Goal: Find specific fact: Find specific fact

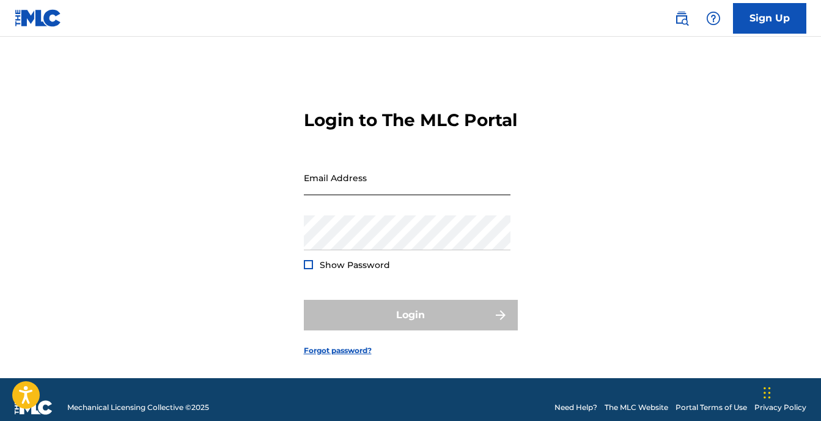
click at [378, 195] on input "Email Address" at bounding box center [407, 177] width 207 height 35
type input "[EMAIL_ADDRESS][DOMAIN_NAME]"
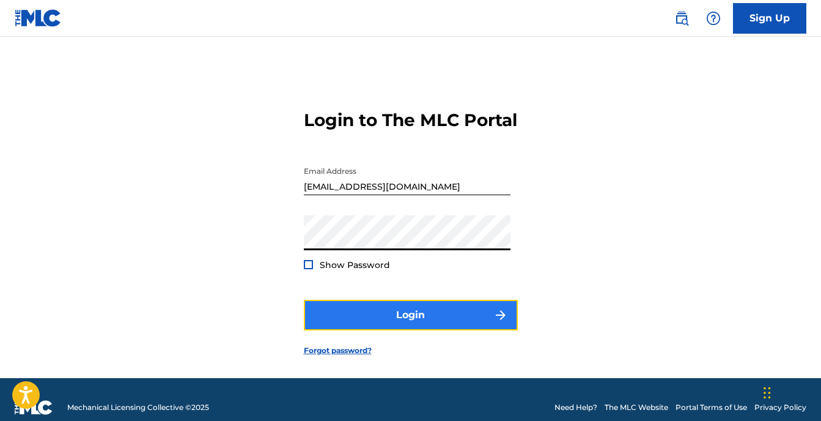
click at [393, 330] on button "Login" at bounding box center [411, 315] width 214 height 31
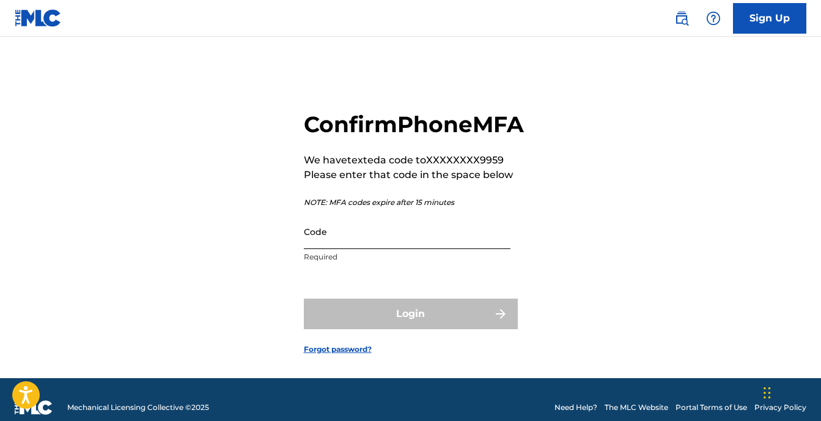
click at [344, 249] on input "Code" at bounding box center [407, 231] width 207 height 35
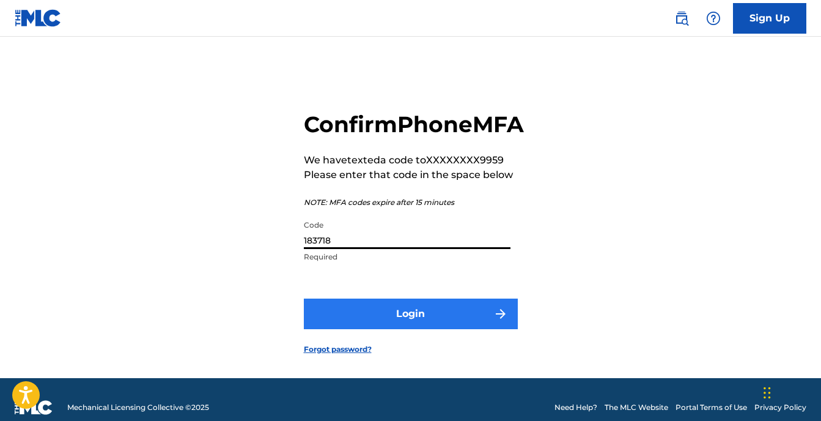
type input "183718"
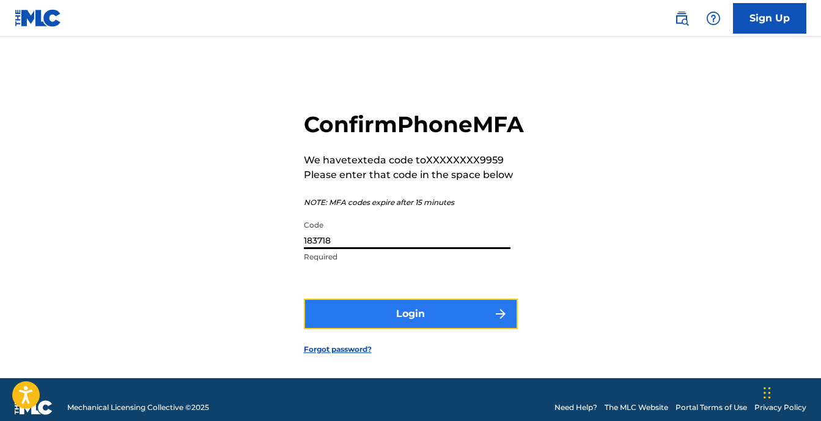
click at [424, 329] on button "Login" at bounding box center [411, 313] width 214 height 31
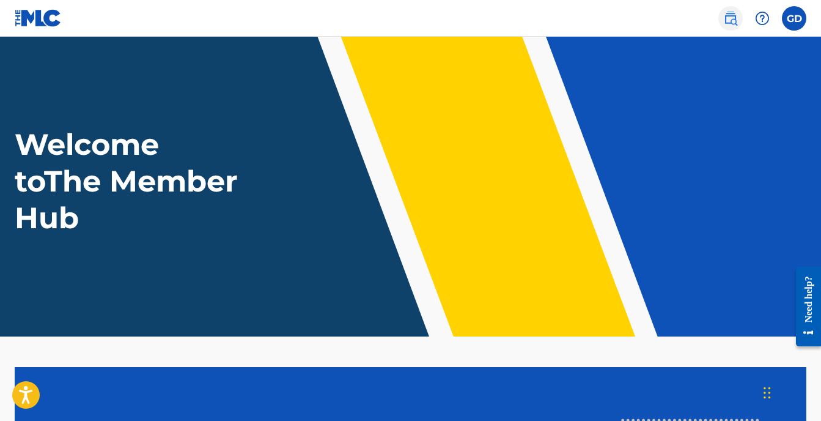
click at [727, 17] on img at bounding box center [730, 18] width 15 height 15
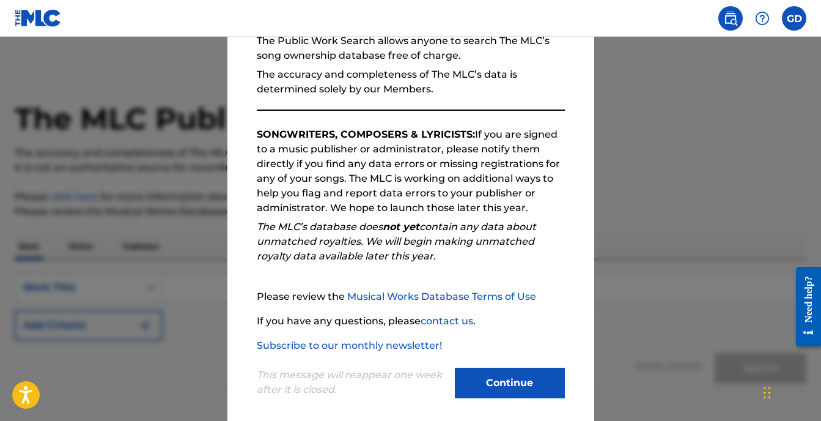
scroll to position [139, 0]
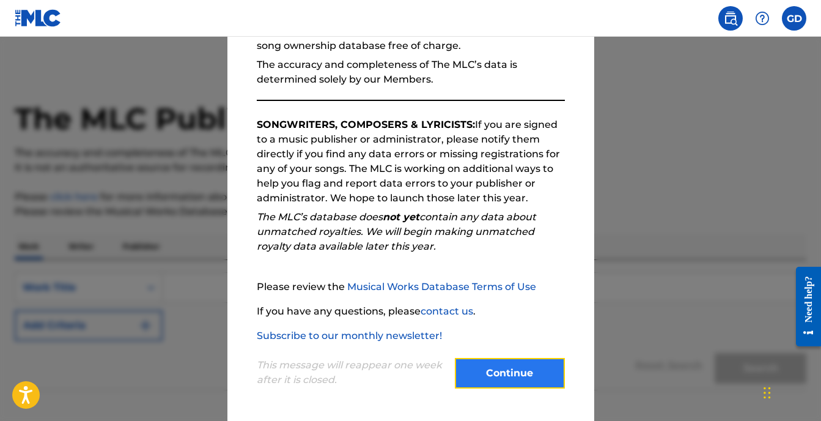
click at [502, 370] on button "Continue" at bounding box center [510, 373] width 110 height 31
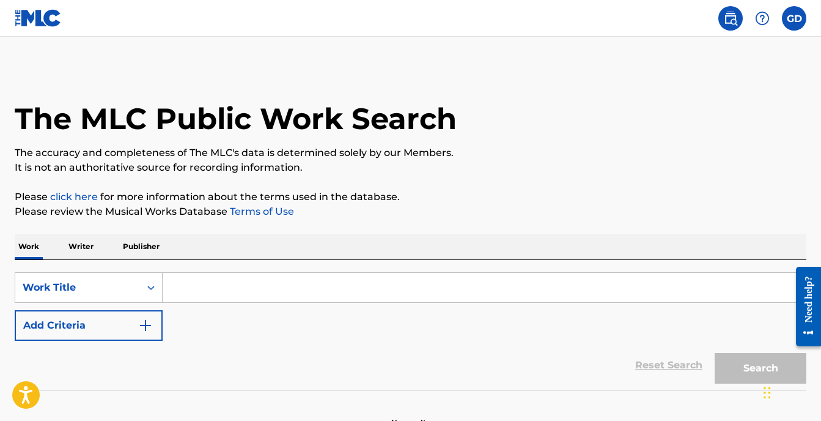
click at [199, 298] on input "Search Form" at bounding box center [484, 287] width 643 height 29
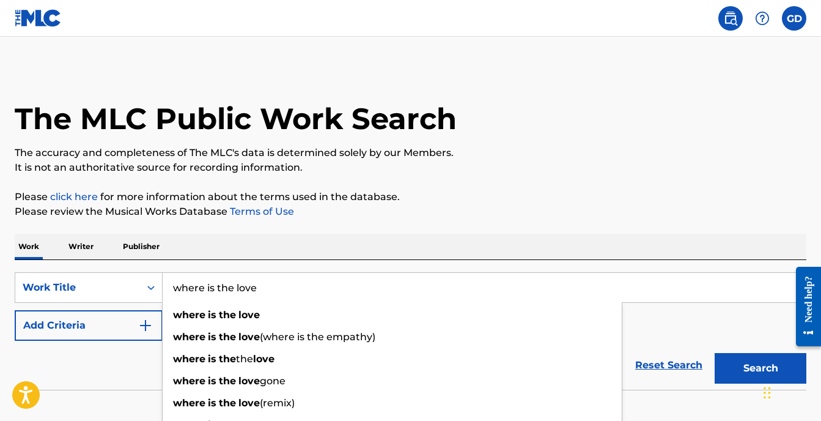
type input "where is the love"
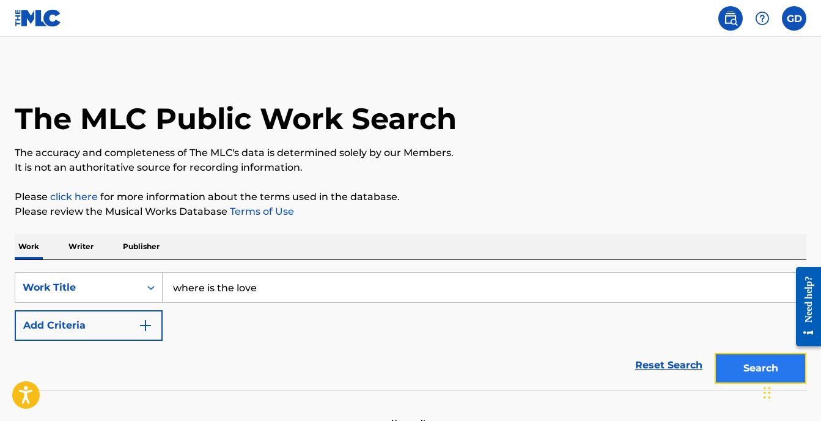
click at [726, 362] on button "Search" at bounding box center [761, 368] width 92 height 31
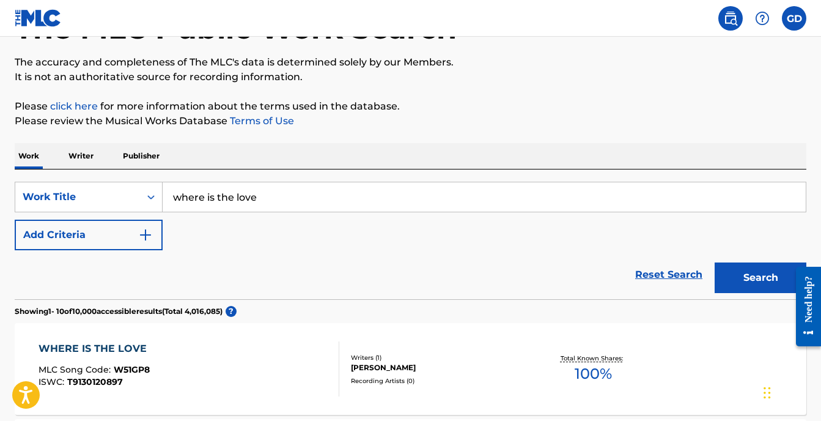
scroll to position [0, 0]
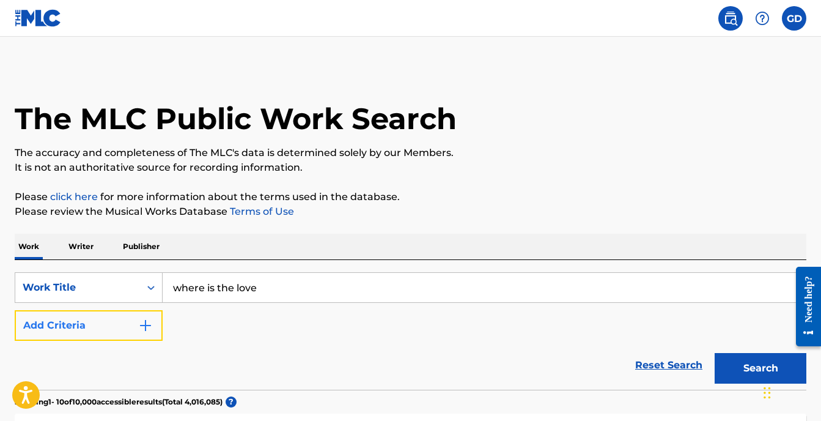
click at [145, 327] on img "Search Form" at bounding box center [145, 325] width 15 height 15
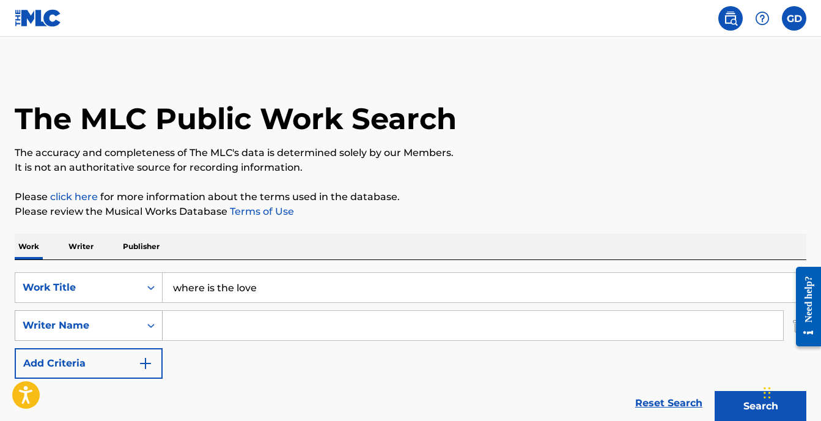
click at [152, 326] on icon "Search Form" at bounding box center [151, 325] width 12 height 12
click at [145, 324] on icon "Search Form" at bounding box center [151, 325] width 12 height 12
click at [215, 320] on input "Search Form" at bounding box center [473, 325] width 620 height 29
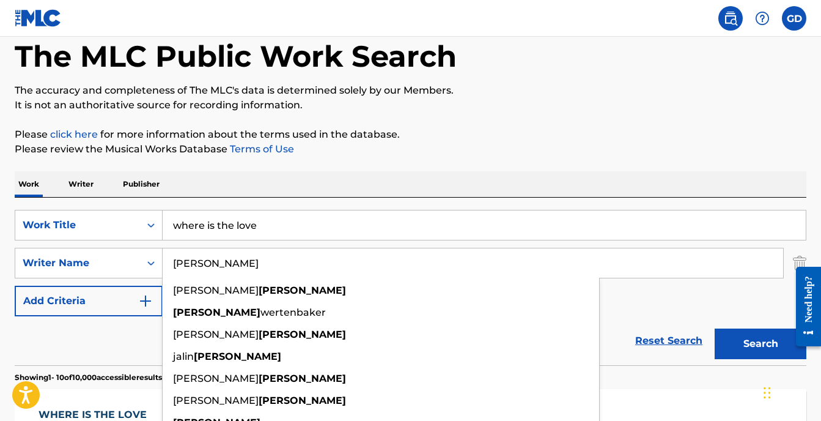
scroll to position [67, 0]
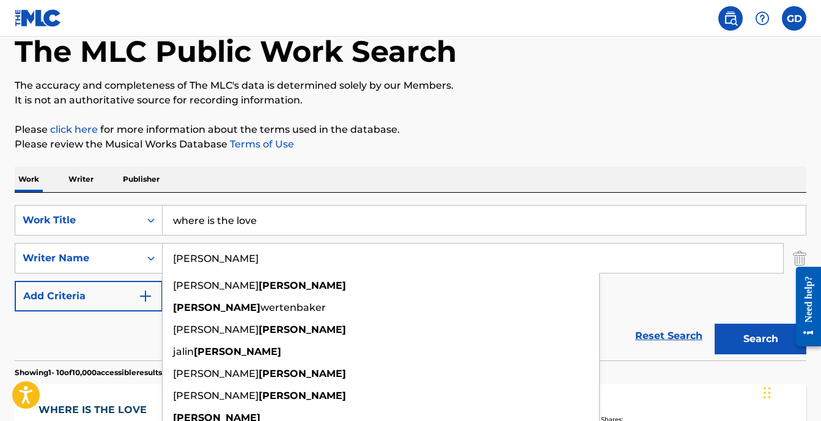
type input "[PERSON_NAME]"
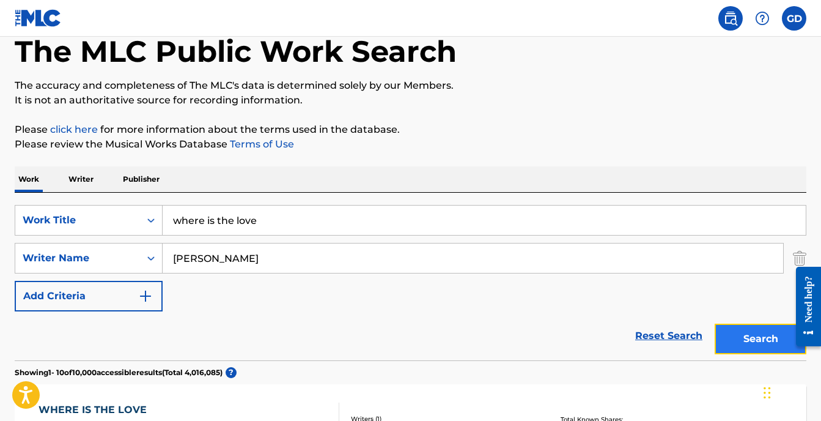
click at [745, 329] on button "Search" at bounding box center [761, 338] width 92 height 31
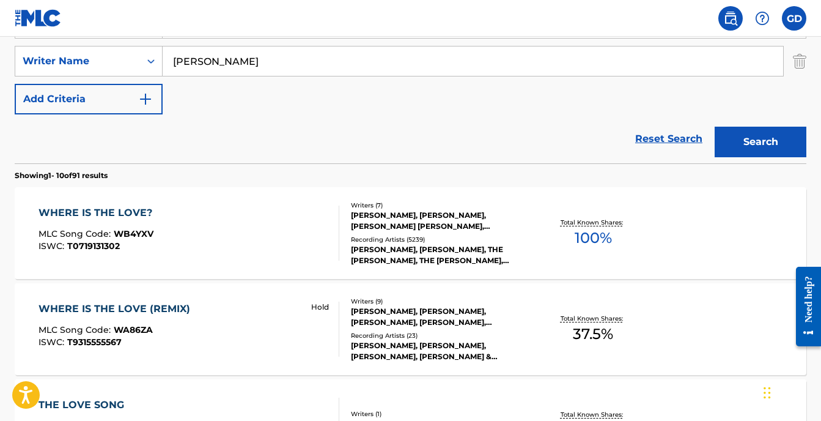
scroll to position [266, 0]
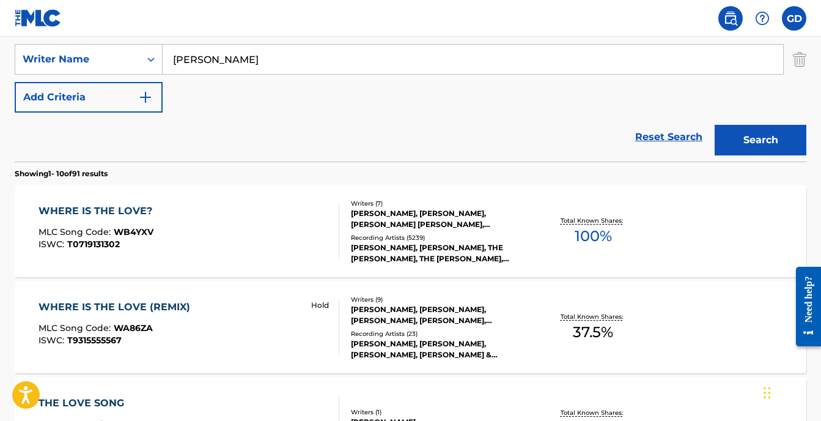
click at [134, 211] on div "WHERE IS THE LOVE?" at bounding box center [99, 211] width 120 height 15
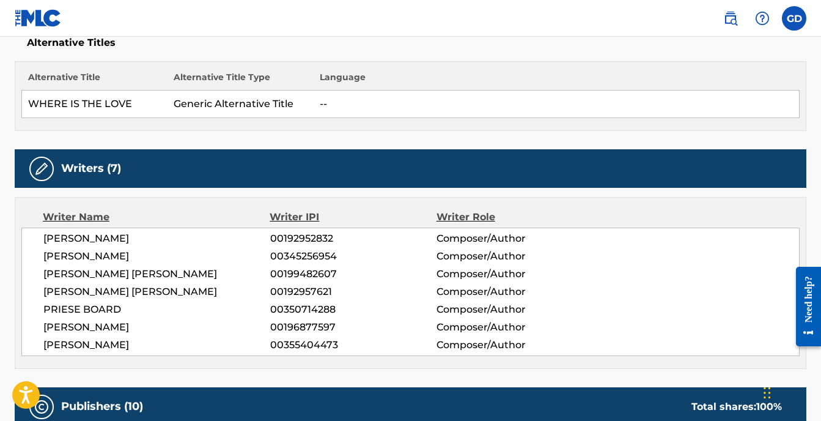
scroll to position [333, 0]
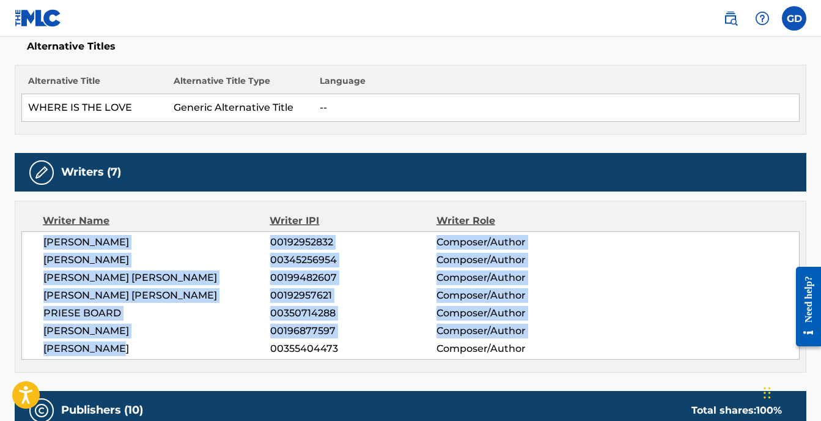
drag, startPoint x: 44, startPoint y: 242, endPoint x: 129, endPoint y: 350, distance: 137.6
click at [129, 350] on div "[PERSON_NAME] 00192952832 Composer/Author [PERSON_NAME] 00345256954 Composer/Au…" at bounding box center [410, 295] width 778 height 128
copy div "[PERSON_NAME] 00192952832 Composer/Author [PERSON_NAME] 00345256954 Composer/Au…"
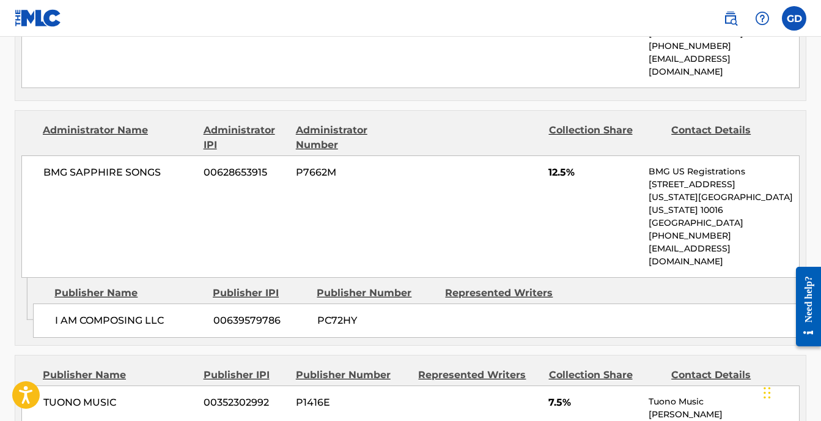
scroll to position [1542, 0]
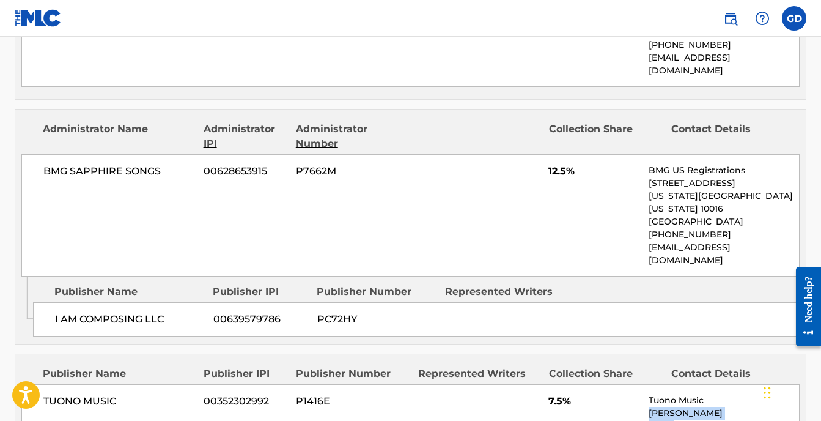
drag, startPoint x: 752, startPoint y: 240, endPoint x: 649, endPoint y: 246, distance: 103.5
click at [649, 406] on p "[PERSON_NAME][EMAIL_ADDRESS][DOMAIN_NAME]" at bounding box center [724, 425] width 150 height 39
copy p "[PERSON_NAME][EMAIL_ADDRESS][DOMAIN_NAME]"
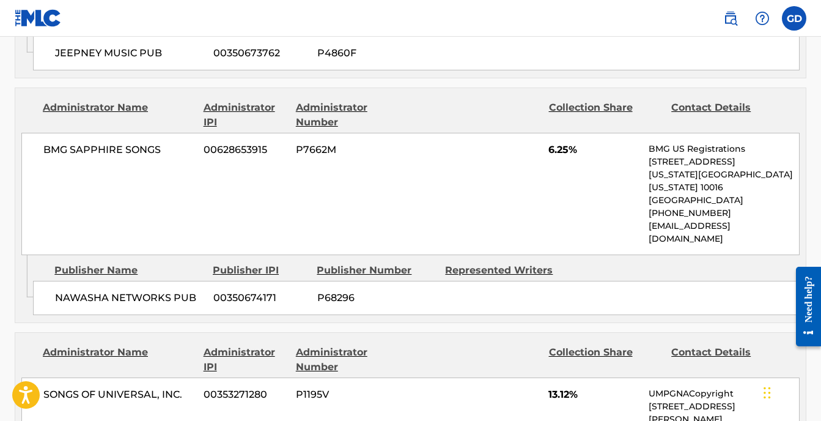
scroll to position [2177, 0]
